Goal: Information Seeking & Learning: Learn about a topic

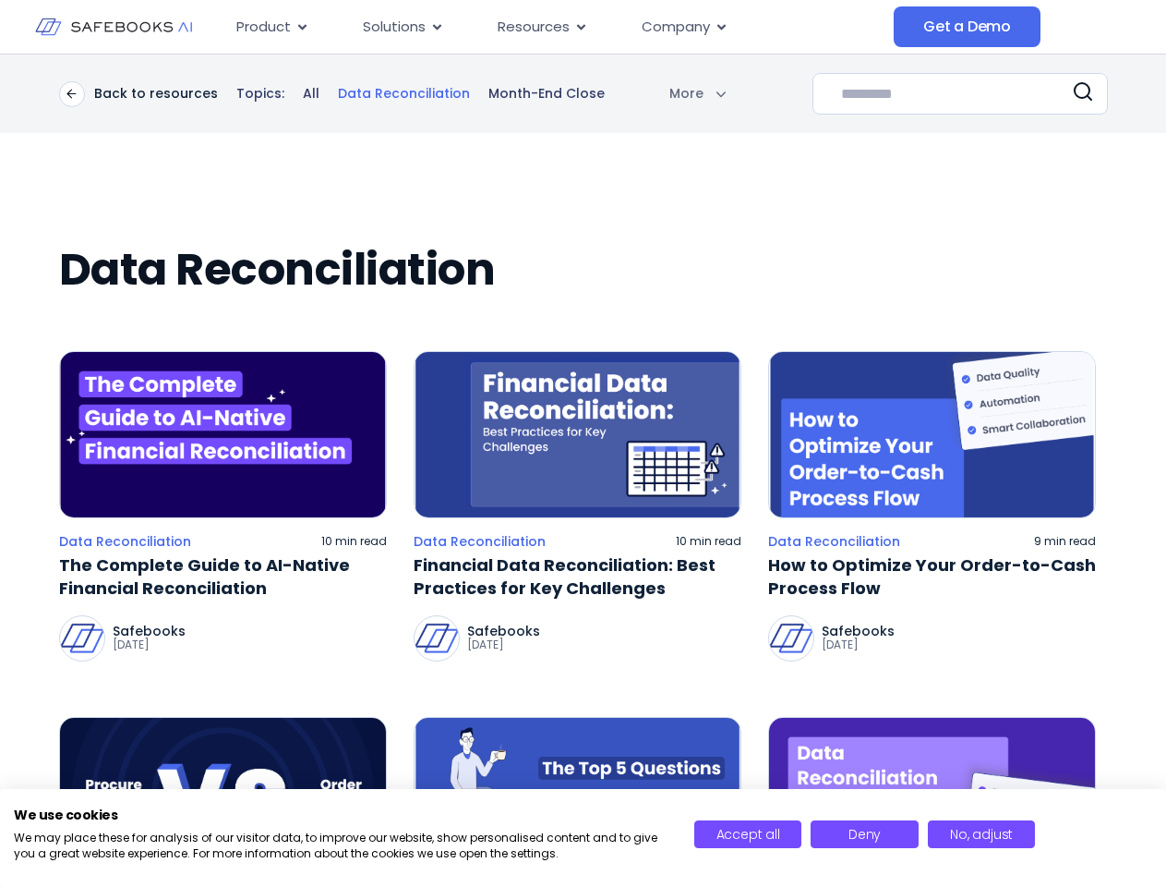
click at [653, 93] on body "Skip to content Product Close Product Open Product Product Platform Overview Se…" at bounding box center [583, 443] width 1166 height 887
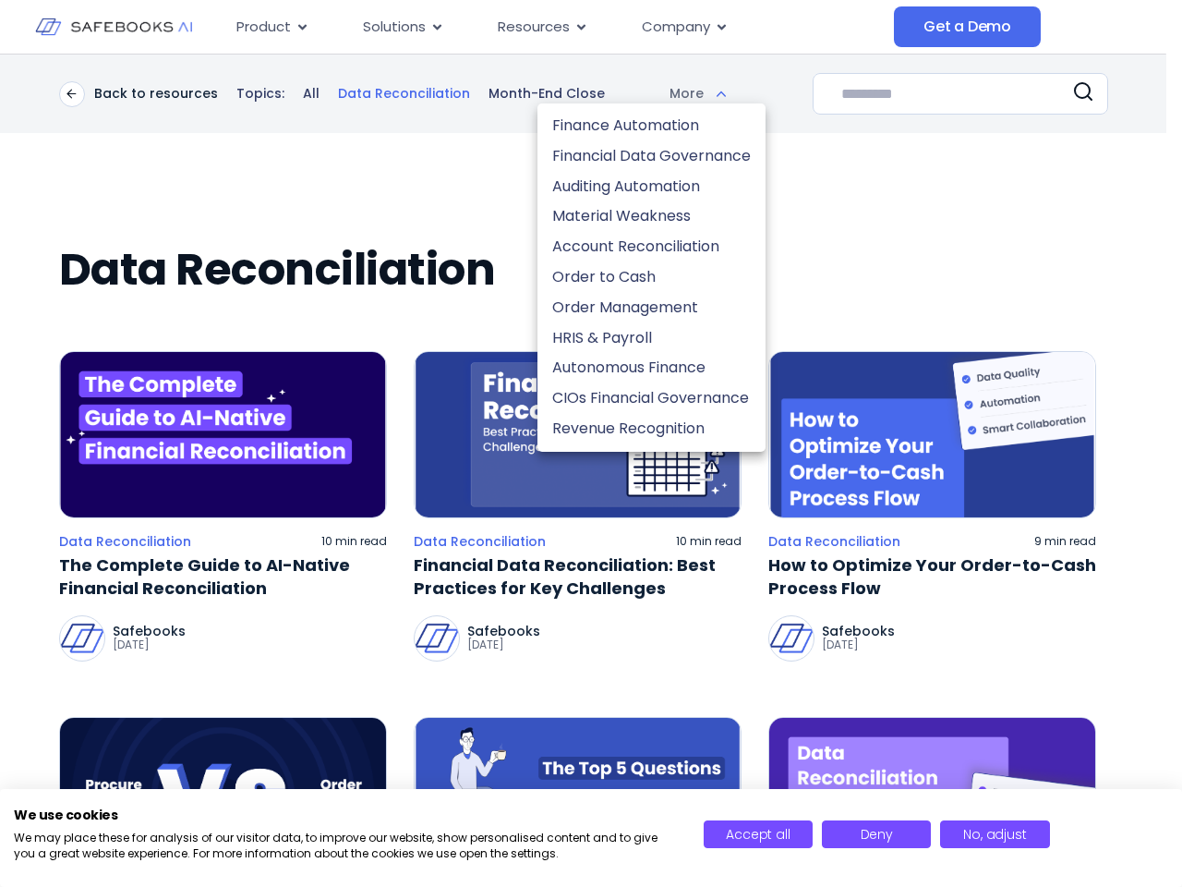
click at [961, 93] on div at bounding box center [591, 443] width 1182 height 887
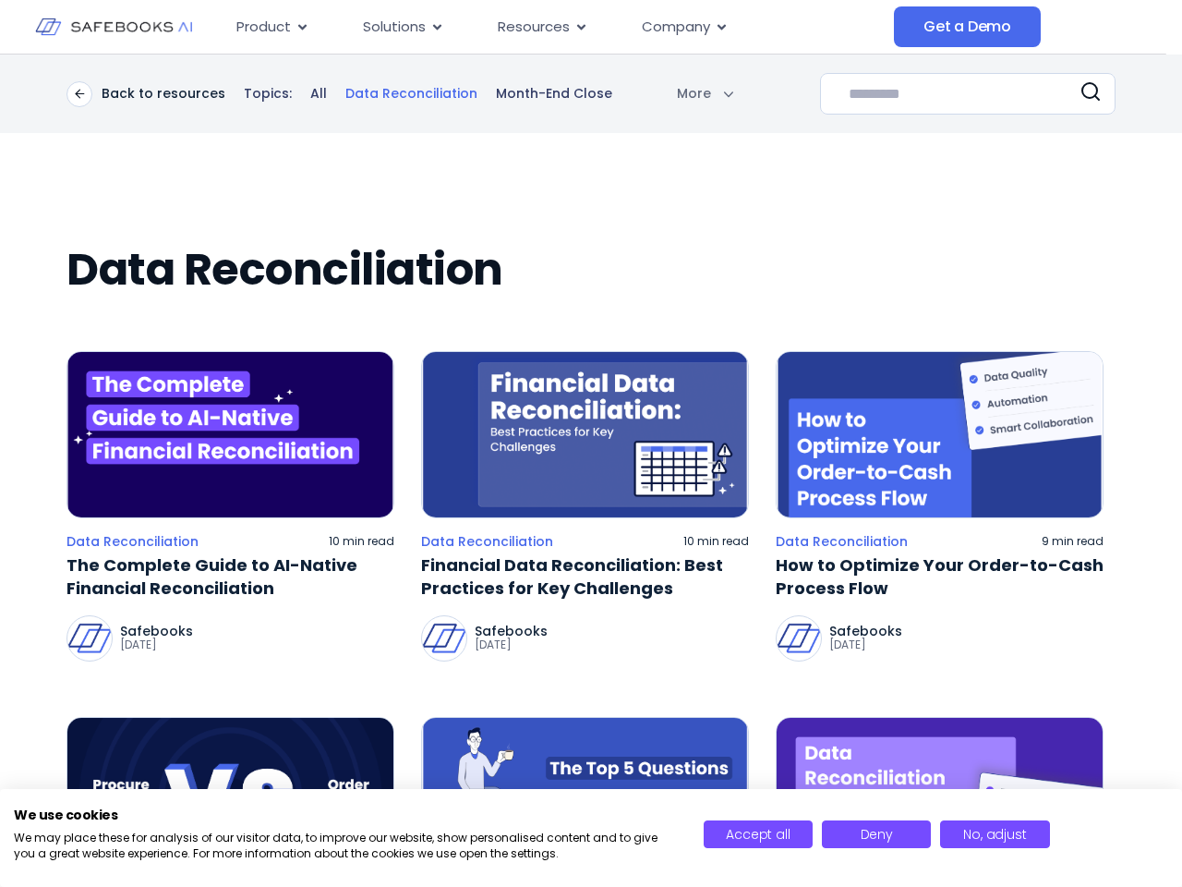
click at [1083, 94] on icon at bounding box center [1091, 91] width 22 height 22
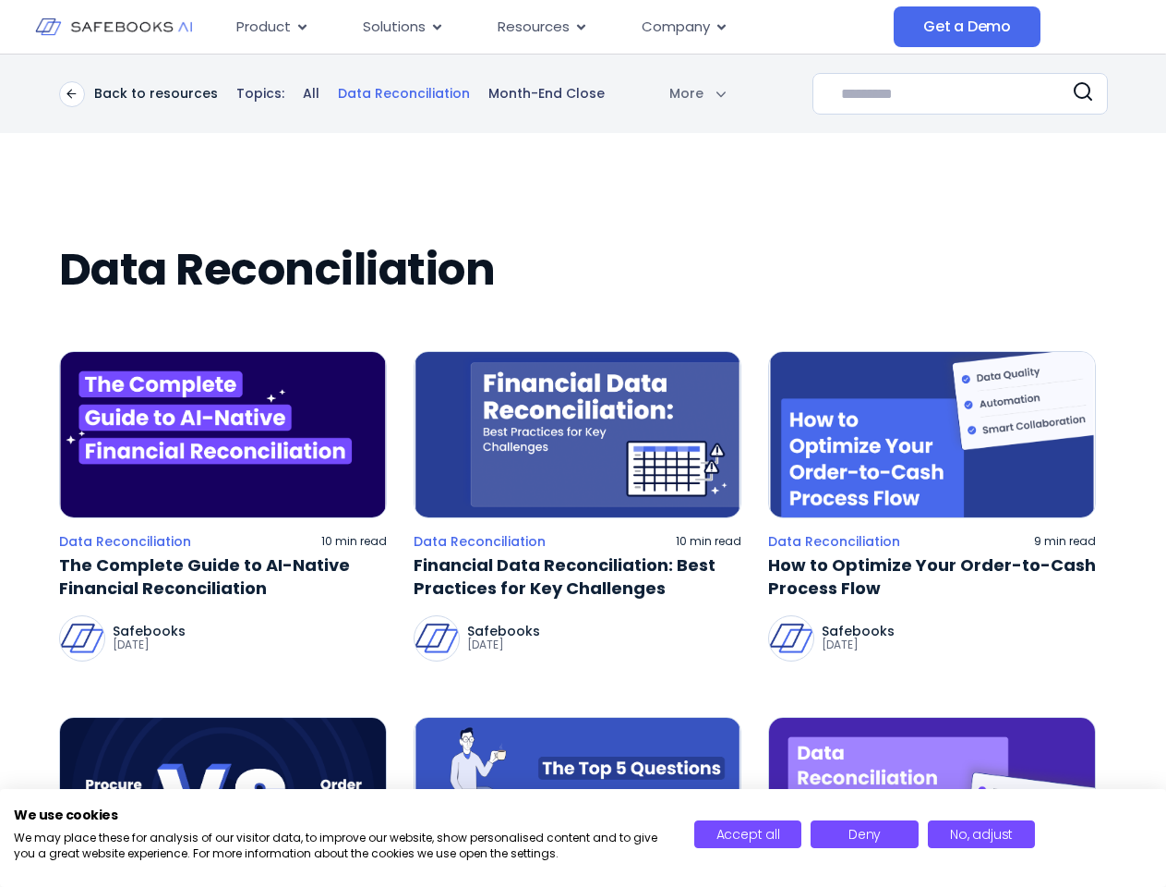
click at [223, 434] on img at bounding box center [223, 434] width 328 height 167
